Goal: Information Seeking & Learning: Learn about a topic

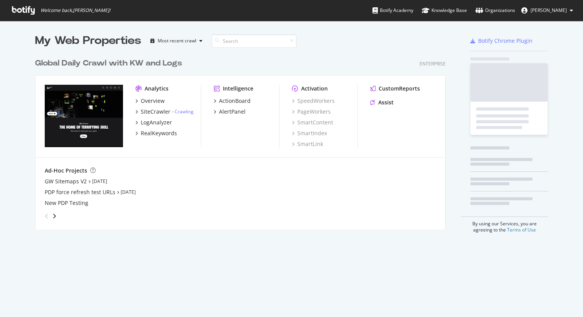
scroll to position [317, 583]
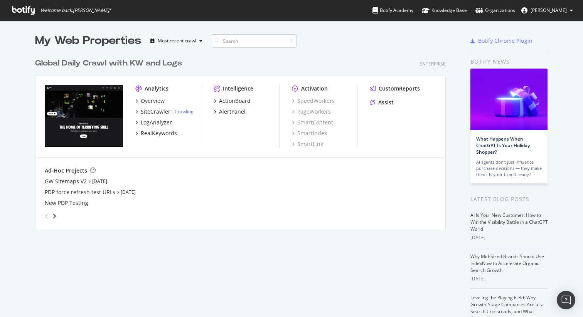
click at [239, 43] on input at bounding box center [254, 40] width 85 height 13
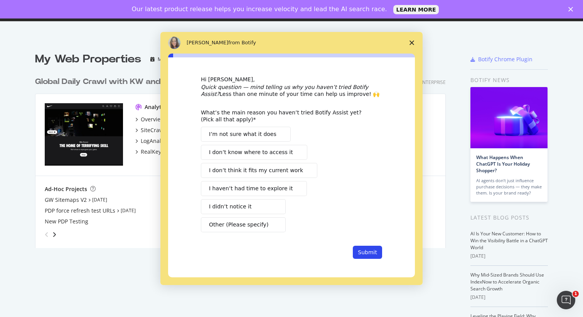
scroll to position [0, 0]
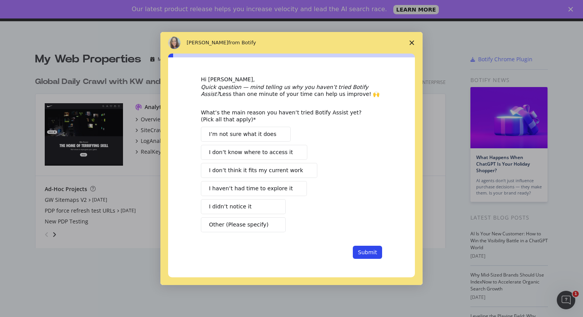
click at [408, 44] on span "Close survey" at bounding box center [412, 43] width 22 height 22
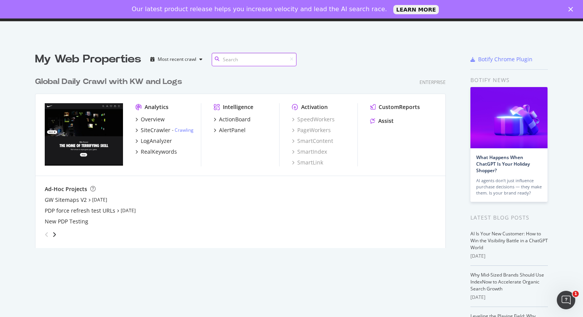
click at [233, 61] on input at bounding box center [254, 59] width 85 height 13
click at [150, 151] on div "RealKeywords" at bounding box center [159, 152] width 36 height 8
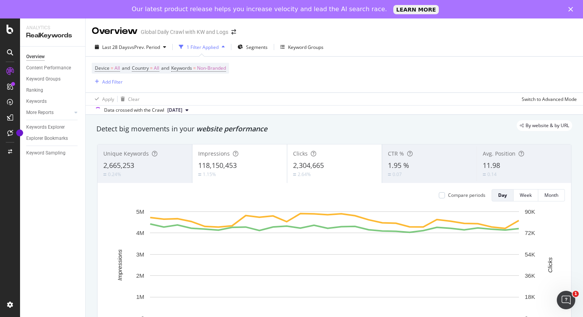
click at [182, 109] on span "[DATE]" at bounding box center [174, 110] width 15 height 7
click at [275, 93] on div "Apply Clear Switch to Advanced Mode" at bounding box center [334, 99] width 497 height 13
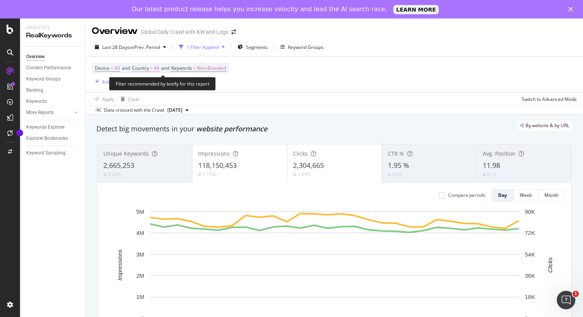
click at [159, 68] on span "All" at bounding box center [156, 68] width 5 height 11
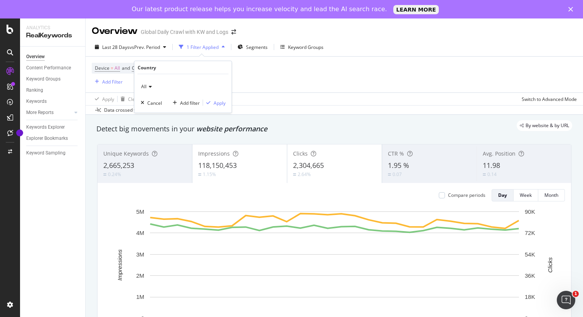
click at [149, 87] on icon at bounding box center [149, 86] width 5 height 5
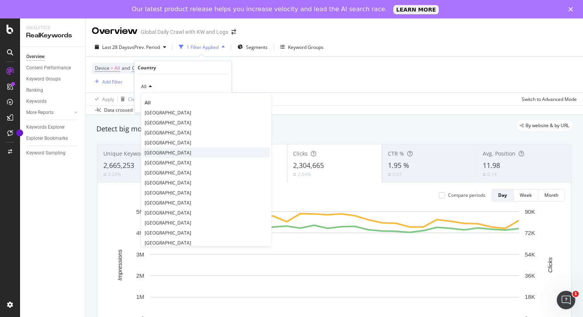
click at [152, 149] on span "[GEOGRAPHIC_DATA]" at bounding box center [168, 152] width 47 height 7
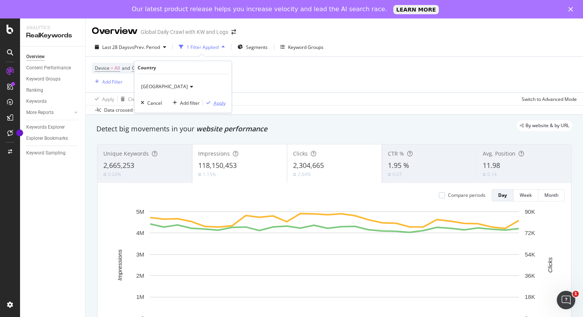
click at [216, 99] on div "Apply" at bounding box center [214, 102] width 22 height 7
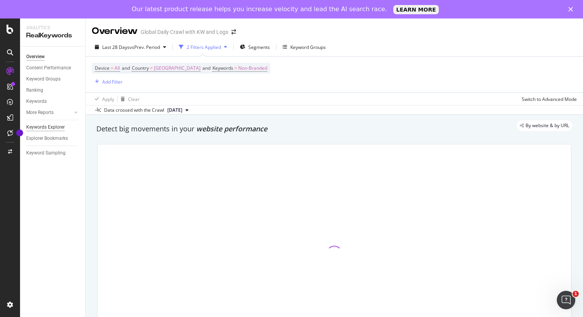
click at [46, 129] on div "Keywords Explorer" at bounding box center [45, 127] width 39 height 8
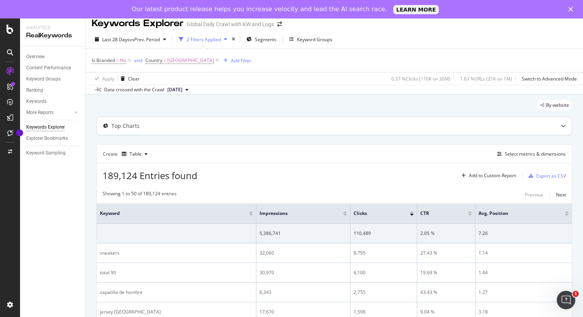
scroll to position [5, 0]
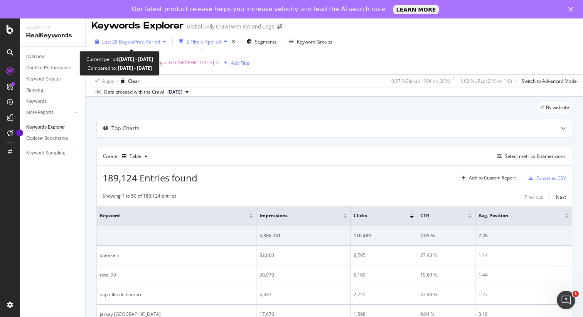
click at [149, 42] on span "vs Prev. Period" at bounding box center [145, 42] width 30 height 7
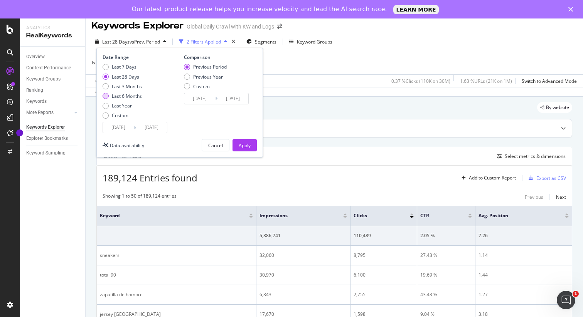
click at [103, 97] on div "Last 6 Months" at bounding box center [106, 96] width 6 height 6
type input "[DATE]"
click at [245, 147] on div "Apply" at bounding box center [245, 145] width 12 height 7
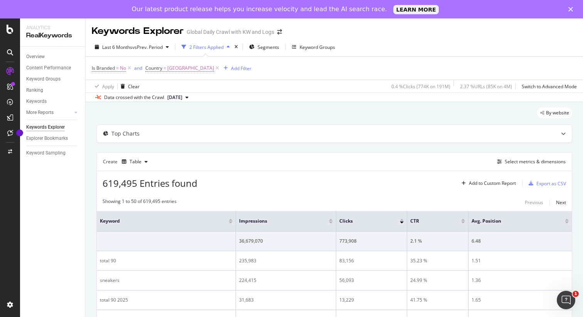
click at [331, 222] on div at bounding box center [331, 223] width 4 height 2
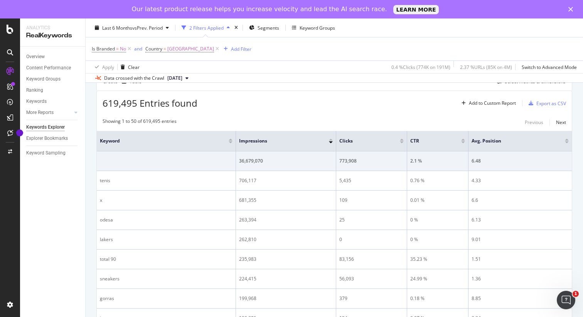
scroll to position [60, 0]
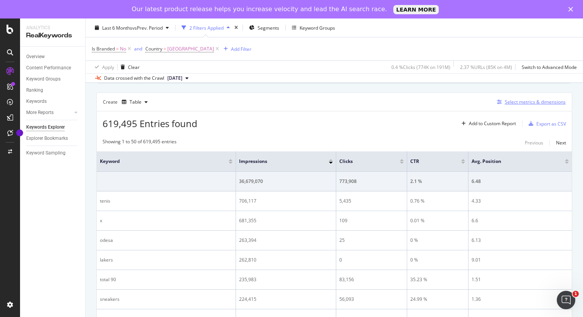
click at [525, 101] on div "Select metrics & dimensions" at bounding box center [535, 102] width 61 height 7
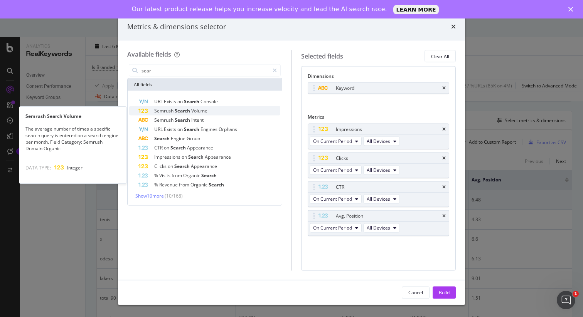
type input "sear"
click at [169, 111] on span "Semrush" at bounding box center [164, 111] width 20 height 7
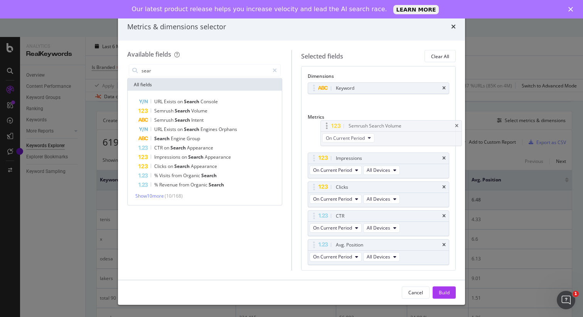
drag, startPoint x: 388, startPoint y: 246, endPoint x: 401, endPoint y: 127, distance: 119.8
click at [401, 127] on body "Analytics RealKeywords Overview Content Performance Keyword Groups Ranking Keyw…" at bounding box center [291, 177] width 583 height 317
click at [445, 296] on div "Build" at bounding box center [444, 293] width 11 height 12
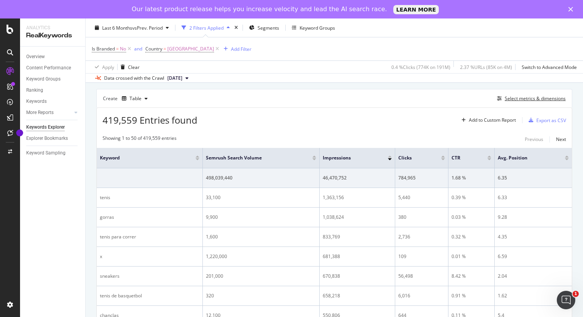
scroll to position [64, 0]
click at [312, 158] on div at bounding box center [314, 158] width 4 height 2
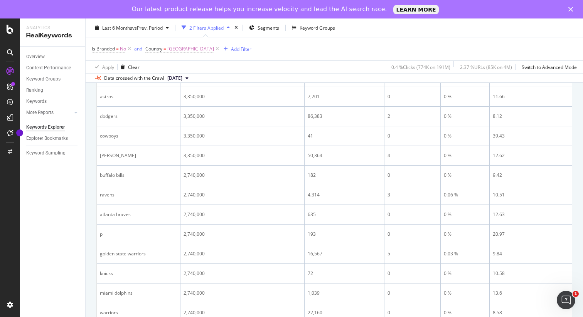
scroll to position [441, 0]
click at [231, 48] on div "Add Filter" at bounding box center [241, 49] width 20 height 7
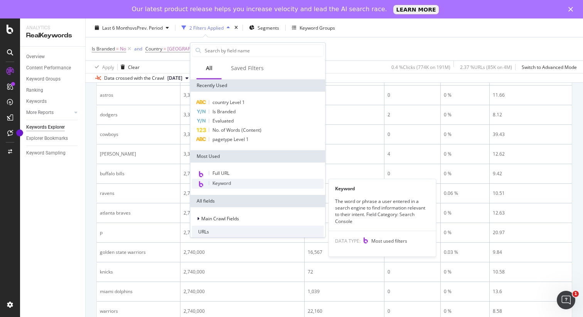
click at [215, 182] on span "Keyword" at bounding box center [221, 183] width 19 height 7
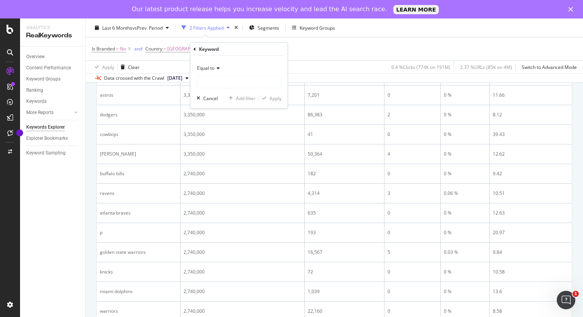
click at [216, 71] on icon at bounding box center [216, 68] width 5 height 5
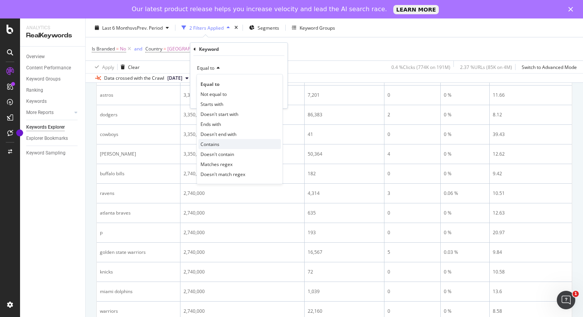
click at [209, 144] on span "Contains" at bounding box center [210, 144] width 19 height 7
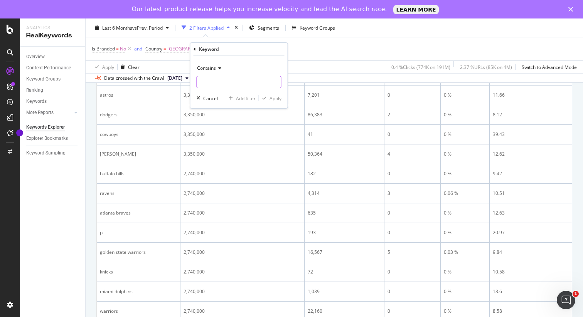
click at [219, 86] on input "text" at bounding box center [239, 82] width 84 height 12
type input "[GEOGRAPHIC_DATA]"
click at [270, 98] on div "Apply" at bounding box center [276, 98] width 12 height 7
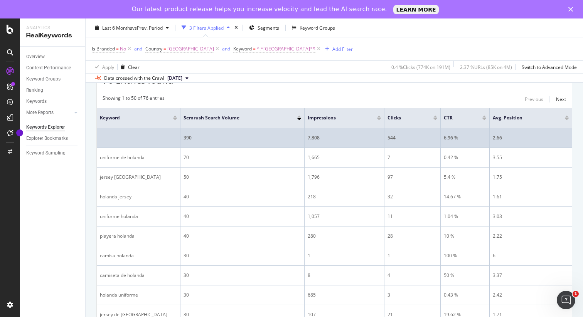
scroll to position [106, 0]
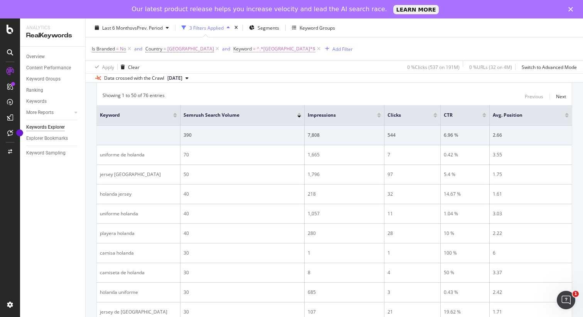
click at [257, 50] on span "^.*[GEOGRAPHIC_DATA]*$" at bounding box center [286, 49] width 59 height 11
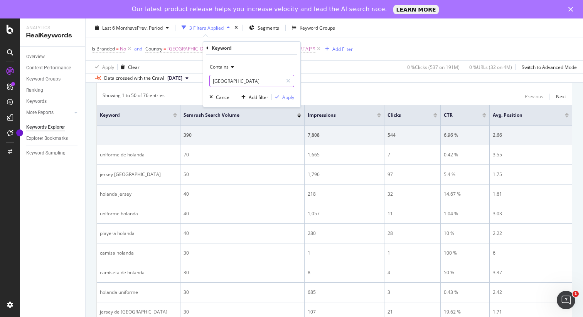
click at [229, 80] on input "[GEOGRAPHIC_DATA]" at bounding box center [246, 81] width 73 height 12
type input "paises bajos"
click at [295, 101] on div "Contains paises bajos Cancel Add filter Apply" at bounding box center [251, 81] width 97 height 52
click at [292, 99] on div "Apply" at bounding box center [288, 97] width 12 height 7
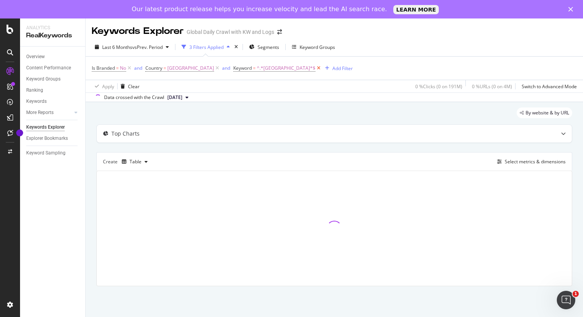
click at [315, 68] on icon at bounding box center [318, 68] width 7 height 8
click at [231, 69] on div "Add Filter" at bounding box center [241, 68] width 20 height 7
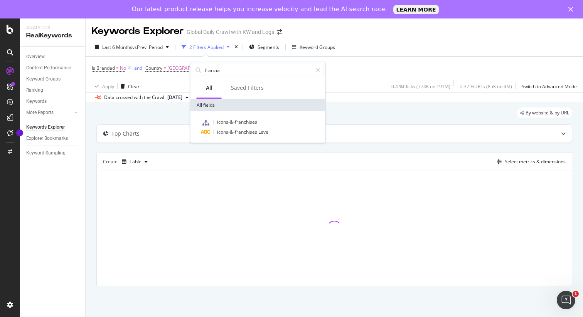
type input "francia"
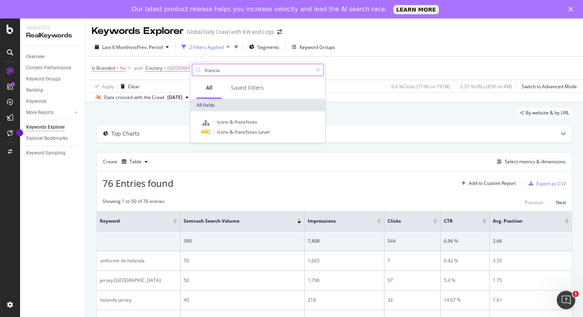
click at [219, 74] on input "francia" at bounding box center [258, 70] width 108 height 12
click at [317, 67] on icon at bounding box center [318, 69] width 4 height 5
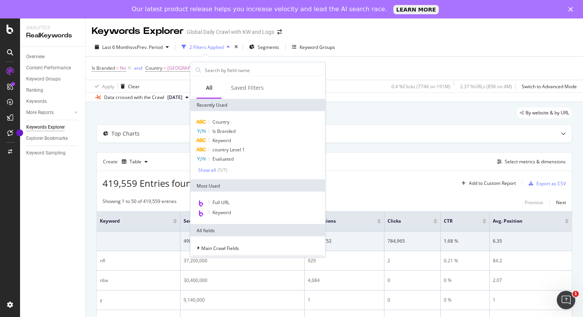
click at [377, 179] on div "419,559 Entries found Add to Custom Report Export as CSV" at bounding box center [334, 180] width 475 height 19
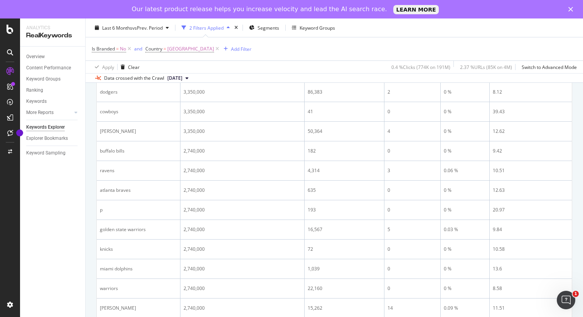
scroll to position [468, 0]
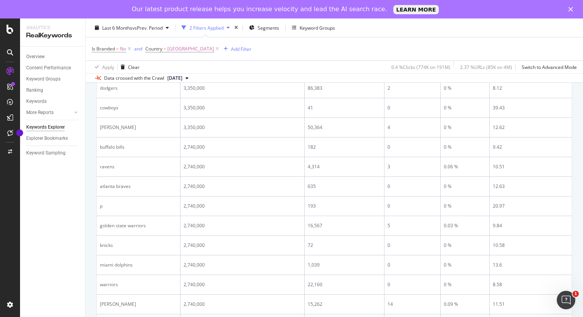
click at [229, 27] on div "button" at bounding box center [228, 27] width 9 height 5
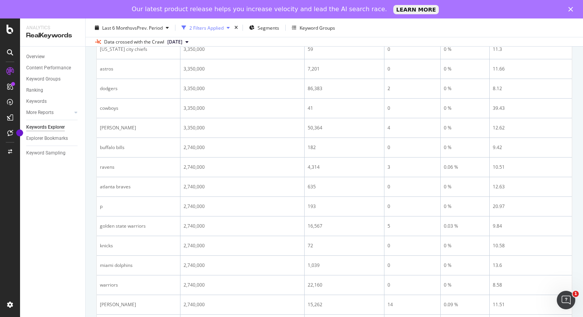
click at [229, 27] on div "button" at bounding box center [228, 27] width 9 height 5
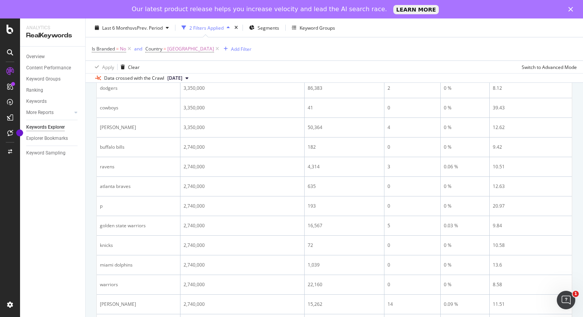
click at [229, 27] on div "button" at bounding box center [228, 27] width 9 height 5
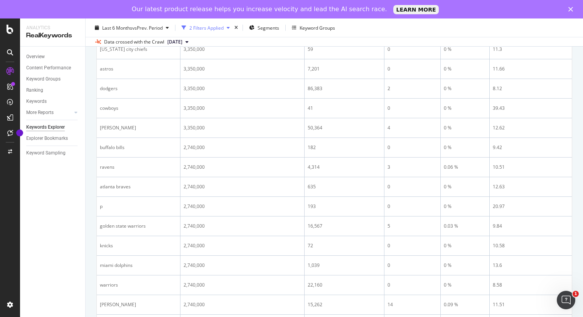
click at [216, 28] on div "2 Filters Applied" at bounding box center [206, 27] width 34 height 7
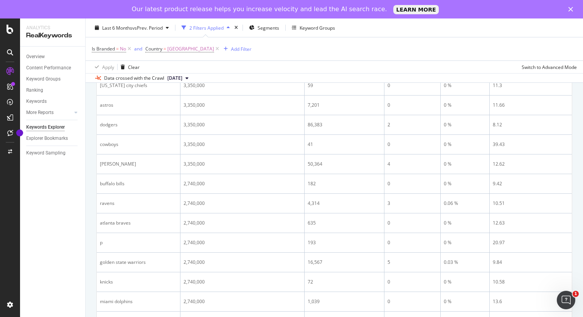
scroll to position [468, 0]
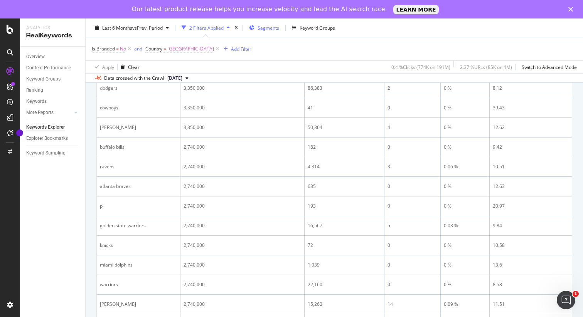
click at [267, 28] on span "Segments" at bounding box center [269, 27] width 22 height 7
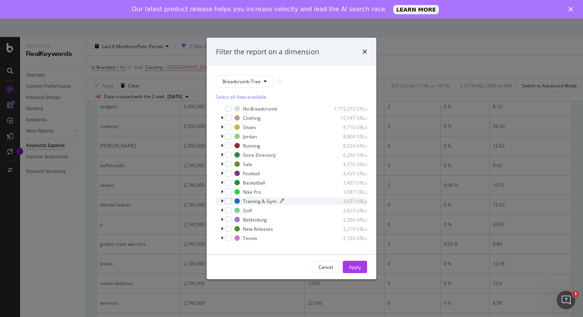
scroll to position [7, 0]
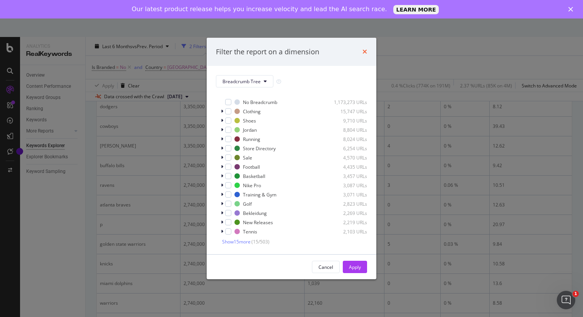
click at [367, 51] on icon "times" at bounding box center [365, 52] width 5 height 6
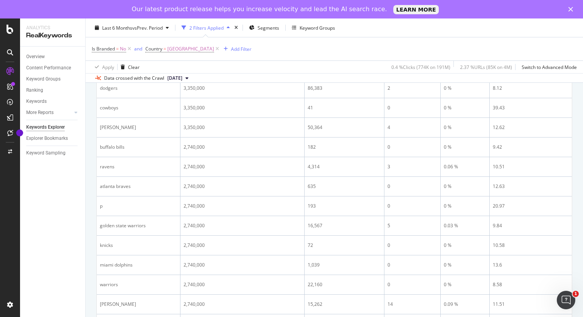
click at [573, 11] on div "Close" at bounding box center [572, 9] width 8 height 5
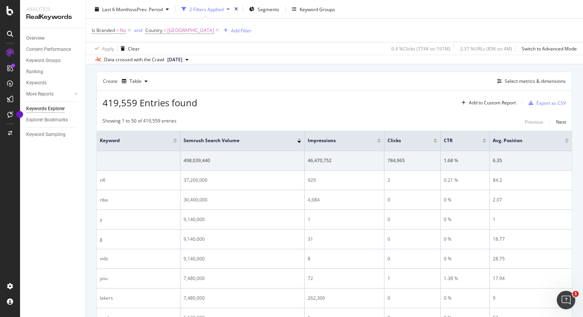
scroll to position [0, 0]
